Goal: Information Seeking & Learning: Learn about a topic

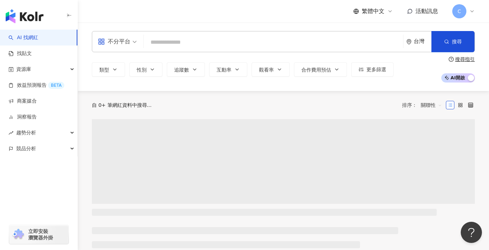
click at [266, 41] on input "search" at bounding box center [274, 42] width 254 height 13
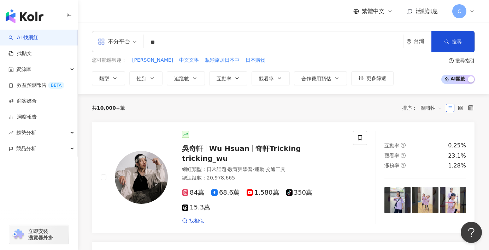
type input "*"
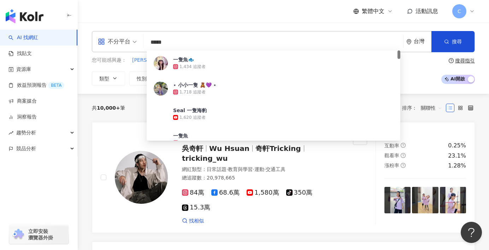
type input "****"
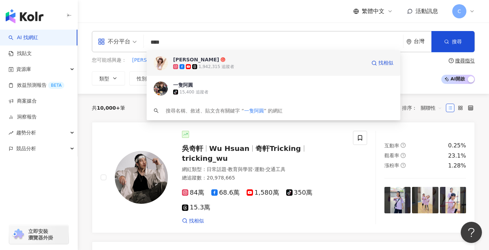
click at [255, 71] on div "阿圓 1,942,315 追蹤者 找相似" at bounding box center [274, 63] width 254 height 25
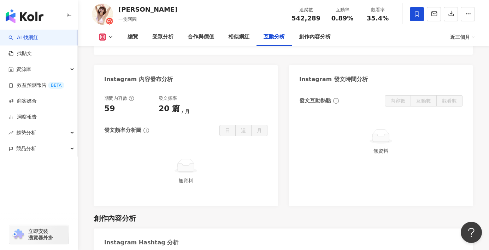
scroll to position [1467, 0]
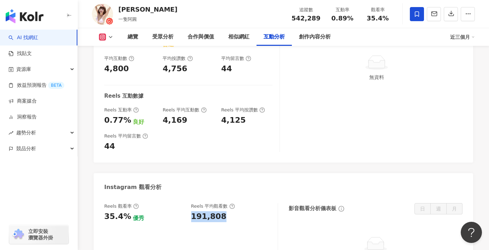
drag, startPoint x: 238, startPoint y: 179, endPoint x: 189, endPoint y: 177, distance: 49.8
click at [189, 203] on div "Reels 觀看率 35.4% 優秀 Reels 平均觀看數 191,808" at bounding box center [187, 212] width 166 height 19
copy div "191,808"
click at [38, 38] on link "AI 找網紅" at bounding box center [23, 37] width 30 height 7
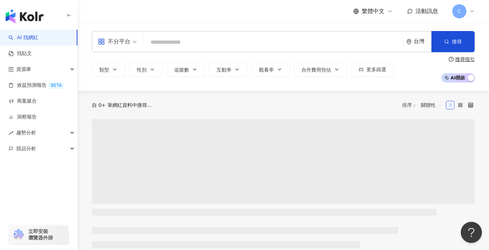
click at [173, 42] on input "search" at bounding box center [274, 42] width 254 height 13
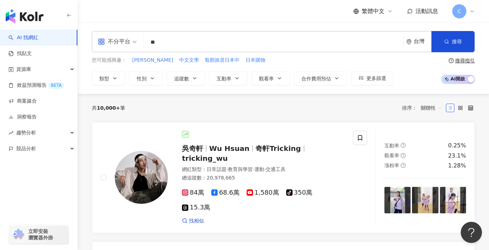
type input "*"
type input "****"
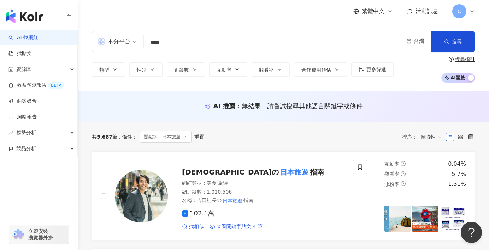
click at [116, 105] on div "AI 推薦 ： 無結果，請嘗試搜尋其他語言關鍵字或條件" at bounding box center [283, 106] width 383 height 9
click at [280, 182] on div "網紅類型 ： 美食 · 旅遊" at bounding box center [263, 183] width 162 height 7
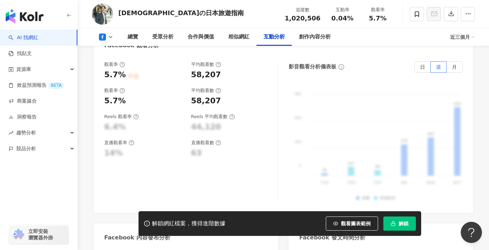
scroll to position [1091, 0]
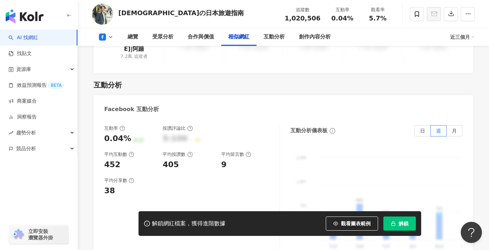
click at [38, 41] on link "AI 找網紅" at bounding box center [23, 37] width 30 height 7
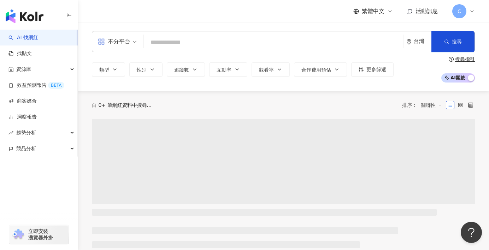
click at [188, 46] on input "search" at bounding box center [274, 42] width 254 height 13
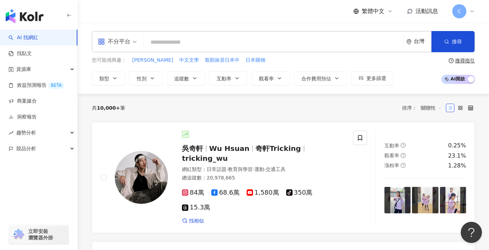
click at [201, 45] on input "search" at bounding box center [274, 42] width 254 height 13
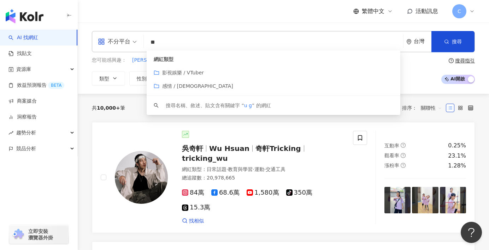
type input "*"
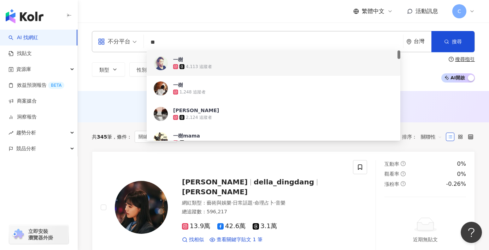
paste input "**********"
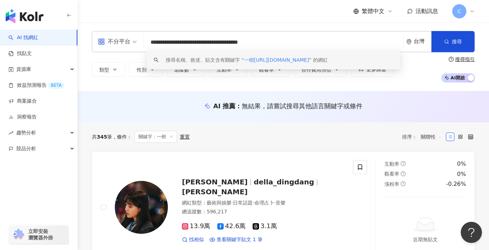
drag, startPoint x: 254, startPoint y: 42, endPoint x: 140, endPoint y: 38, distance: 114.1
click at [142, 42] on div "**********" at bounding box center [283, 41] width 383 height 21
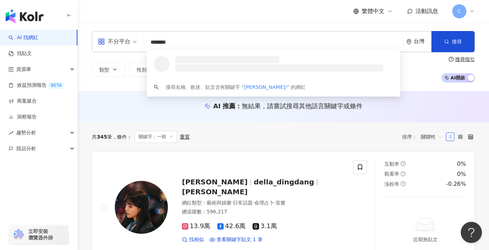
click at [190, 39] on input "*******" at bounding box center [274, 42] width 254 height 13
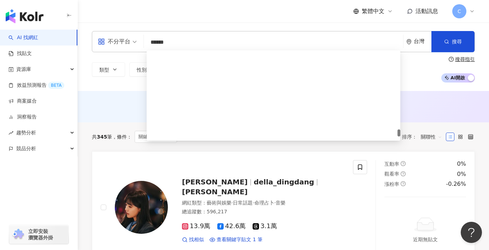
scroll to position [1372, 0]
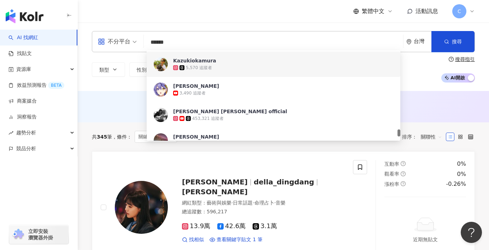
drag, startPoint x: 170, startPoint y: 45, endPoint x: 50, endPoint y: 35, distance: 120.1
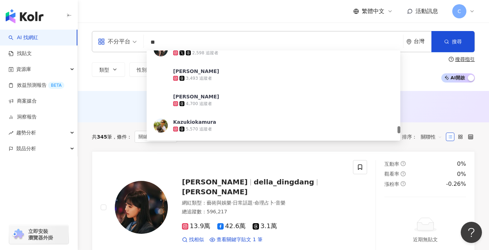
type input "*"
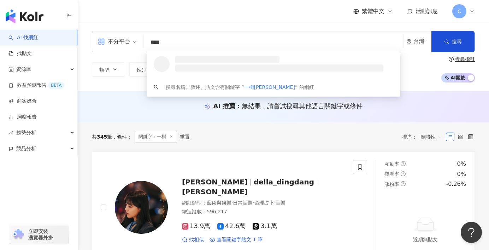
scroll to position [0, 0]
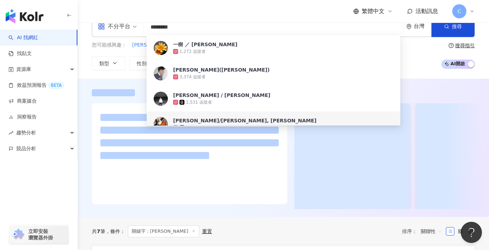
click at [84, 157] on div at bounding box center [283, 149] width 411 height 120
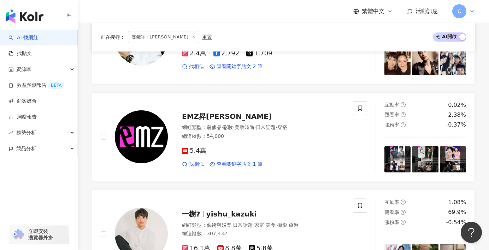
scroll to position [623, 0]
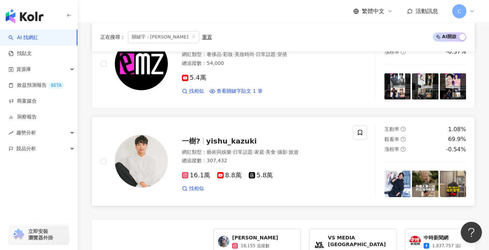
click at [253, 135] on div "一樹? yishu_kazuki 網紅類型 ： 藝術與娛樂 · 日常話題 · 家庭 · 美食 · 攝影 · 旅遊 總追蹤數 ： 307,432 16.1萬 8…" at bounding box center [256, 162] width 177 height 62
click at [215, 142] on span "yishu_kazuki" at bounding box center [231, 141] width 51 height 8
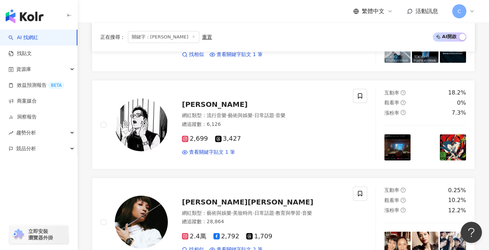
scroll to position [0, 0]
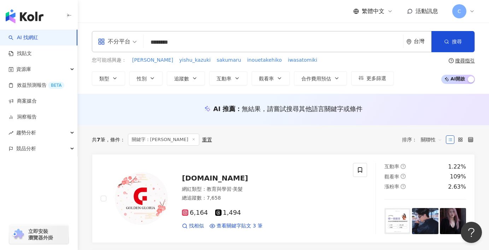
drag, startPoint x: 194, startPoint y: 37, endPoint x: 33, endPoint y: 23, distance: 161.7
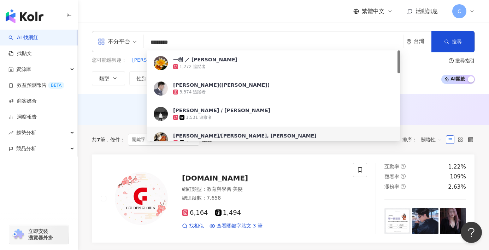
drag, startPoint x: 194, startPoint y: 42, endPoint x: 144, endPoint y: 42, distance: 50.2
click at [144, 42] on div "不分平台 ******** 台灣 搜尋 0bfca13e-1016-442d-927a-48ada2e061ae f2fbb6ed-9354-4dc5-afd…" at bounding box center [283, 41] width 383 height 21
type input "**"
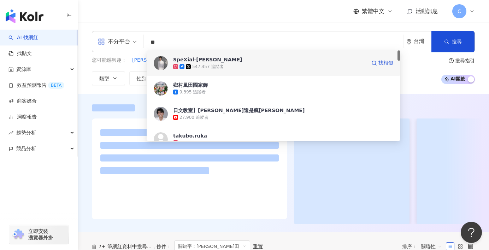
click at [226, 57] on span "SpeXial-[PERSON_NAME]" at bounding box center [269, 59] width 193 height 7
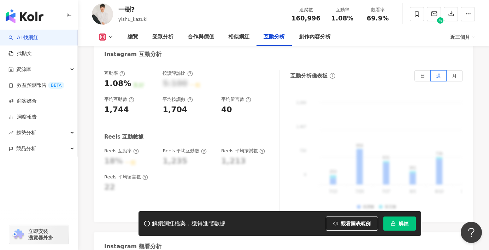
scroll to position [1604, 0]
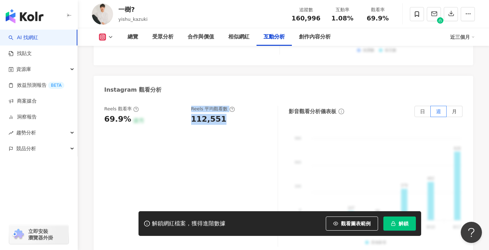
drag, startPoint x: 219, startPoint y: 85, endPoint x: 182, endPoint y: 76, distance: 38.5
click at [182, 106] on div "Reels 觀看率 69.9% 優秀 Reels 平均觀看數 112,551" at bounding box center [187, 115] width 166 height 19
click at [201, 106] on div "Reels 觀看率 69.9% 優秀 Reels 平均觀看數 112,551" at bounding box center [191, 176] width 174 height 141
drag, startPoint x: 185, startPoint y: 79, endPoint x: 219, endPoint y: 75, distance: 34.5
click at [213, 106] on div "Reels 觀看率 69.9% 優秀 Reels 平均觀看數 112,551" at bounding box center [187, 115] width 166 height 19
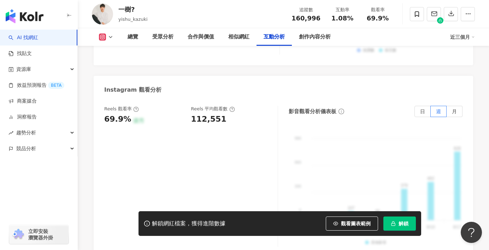
click at [223, 106] on div "Reels 平均觀看數 112,551" at bounding box center [231, 115] width 80 height 19
drag, startPoint x: 224, startPoint y: 80, endPoint x: 191, endPoint y: 82, distance: 33.2
click at [191, 114] on div "112,551" at bounding box center [231, 119] width 80 height 11
copy div "112,551"
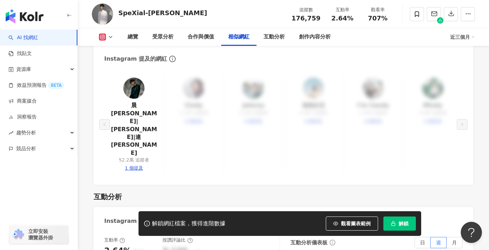
scroll to position [1547, 0]
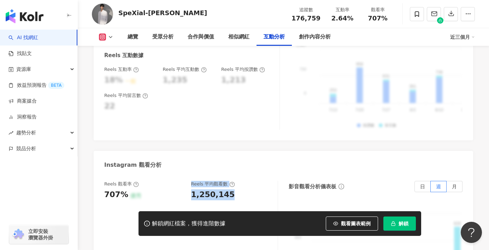
drag, startPoint x: 182, startPoint y: 131, endPoint x: 237, endPoint y: 132, distance: 55.1
click at [237, 181] on div "Reels 觀看率 707% 優秀 [PERSON_NAME] 平均觀看數 1,250,145" at bounding box center [187, 190] width 166 height 19
click at [237, 190] on div "1,250,145" at bounding box center [231, 195] width 80 height 11
drag, startPoint x: 229, startPoint y: 135, endPoint x: 191, endPoint y: 135, distance: 37.8
click at [191, 190] on div "1,250,145" at bounding box center [231, 195] width 80 height 11
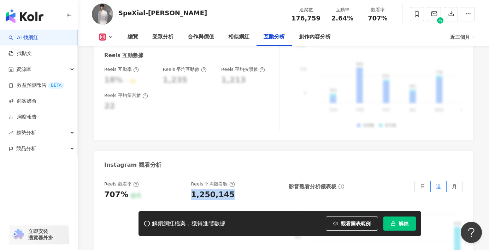
copy div "1,250,145"
